Goal: Task Accomplishment & Management: Manage account settings

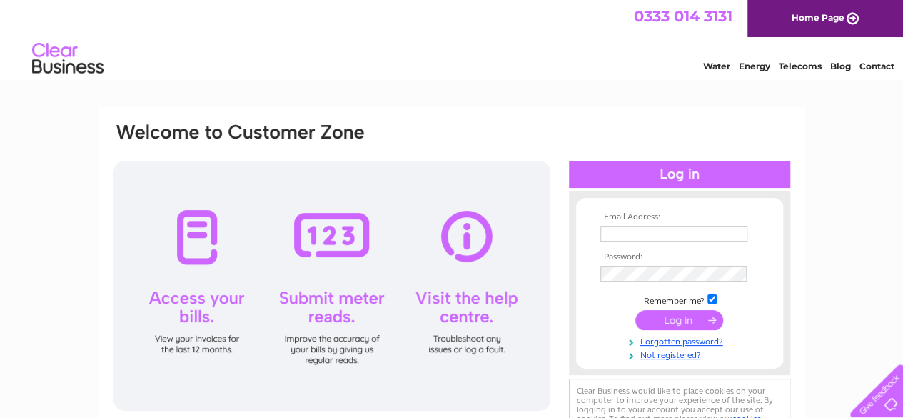
click at [634, 235] on input "text" at bounding box center [674, 234] width 147 height 16
type input "markevenden@peaklearning.co.uk"
click at [667, 320] on input "submit" at bounding box center [680, 322] width 88 height 20
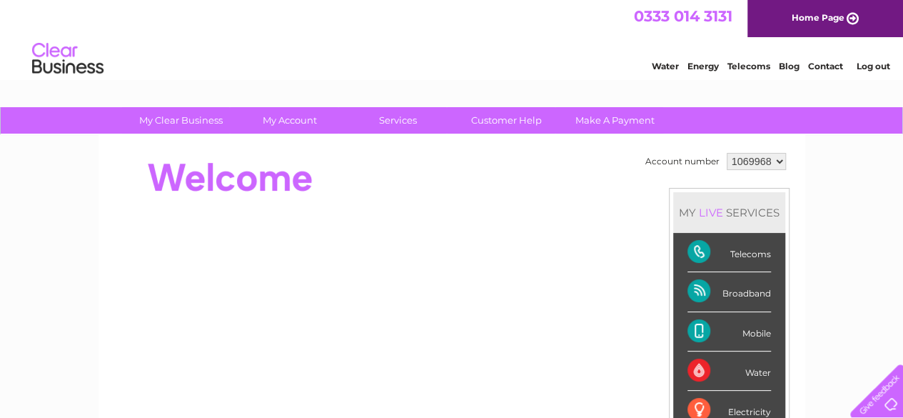
scroll to position [23, 0]
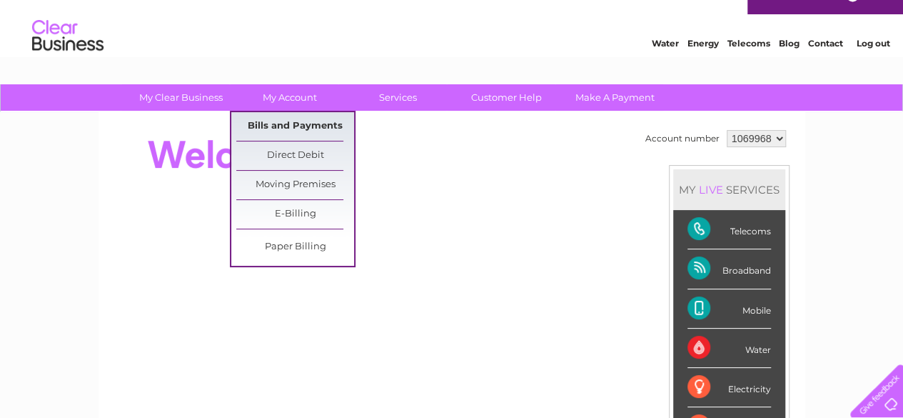
click at [267, 122] on link "Bills and Payments" at bounding box center [295, 126] width 118 height 29
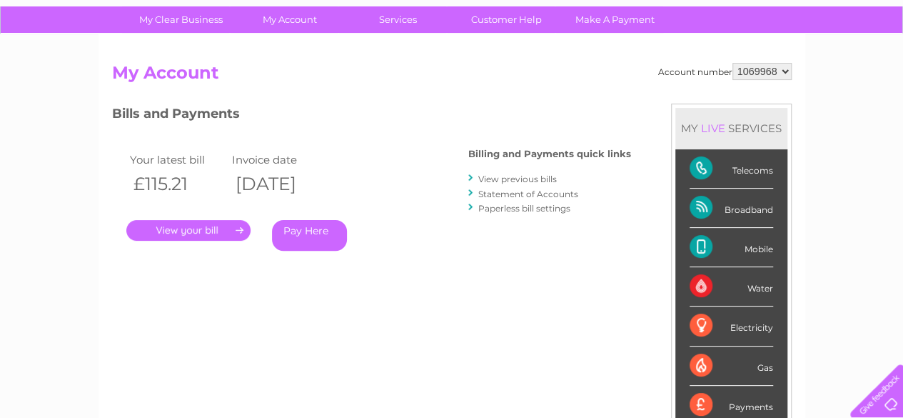
scroll to position [99, 0]
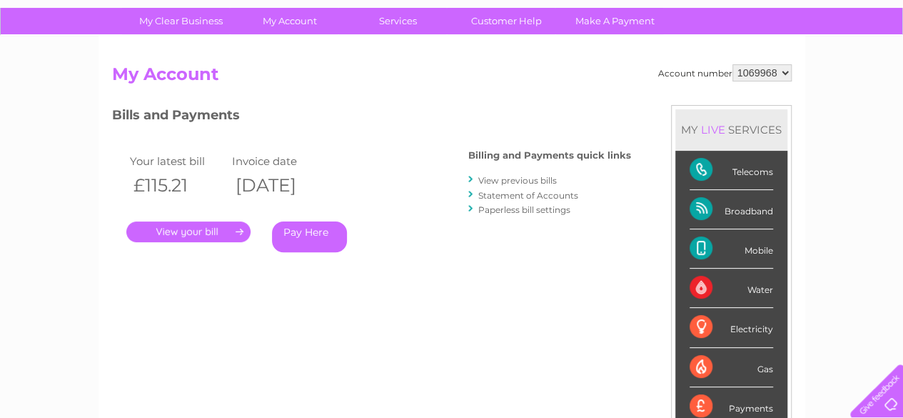
click at [213, 233] on link "." at bounding box center [188, 231] width 124 height 21
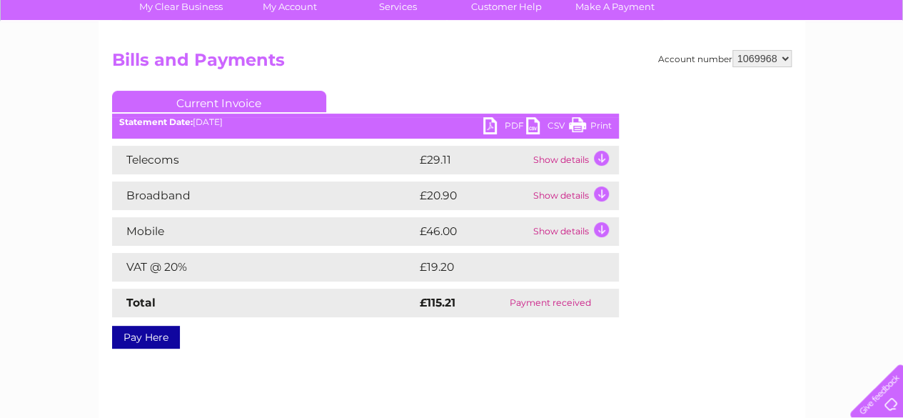
scroll to position [114, 0]
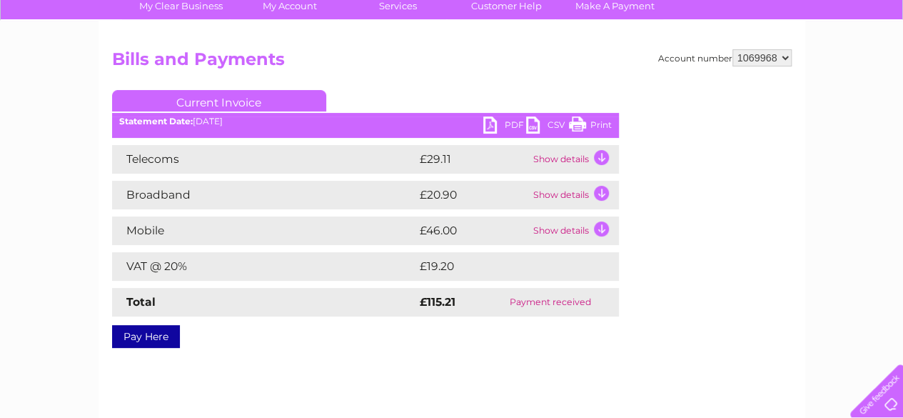
click at [553, 231] on td "Show details" at bounding box center [574, 230] width 89 height 29
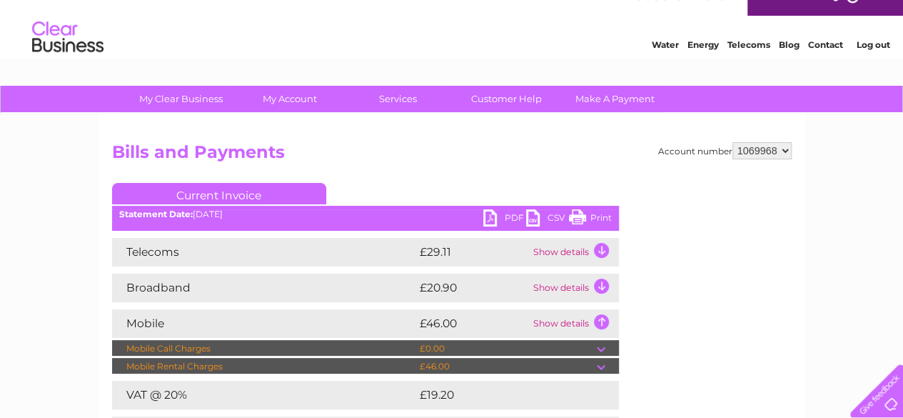
scroll to position [27, 0]
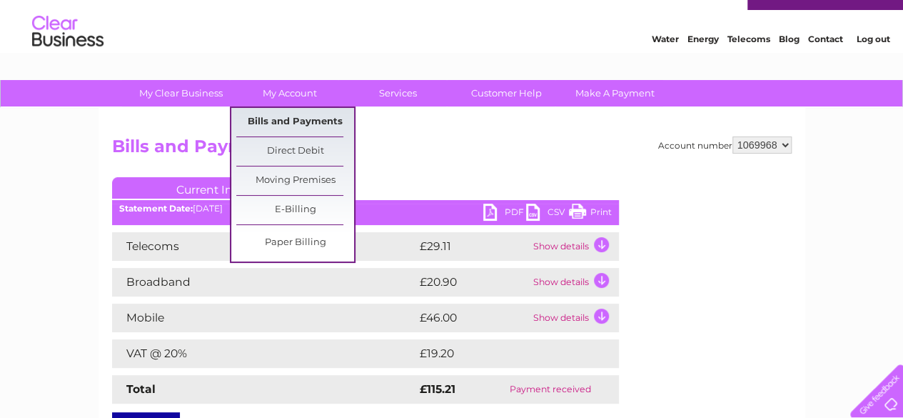
click at [283, 115] on link "Bills and Payments" at bounding box center [295, 122] width 118 height 29
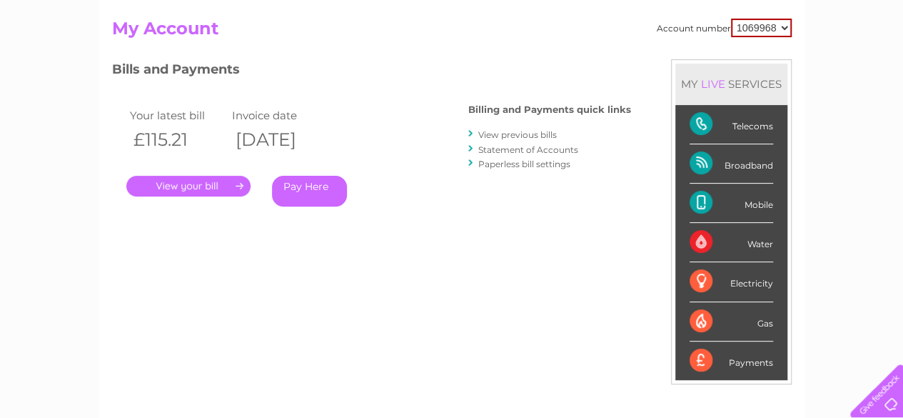
scroll to position [144, 0]
click at [523, 149] on link "Statement of Accounts" at bounding box center [528, 150] width 100 height 11
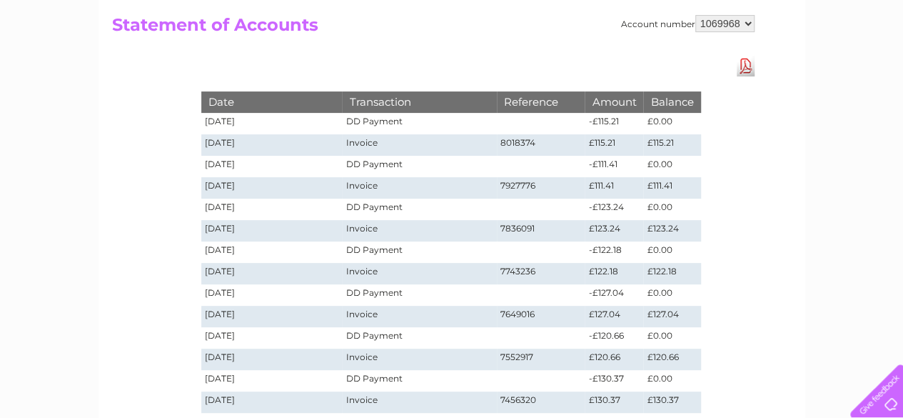
scroll to position [204, 0]
